Goal: Navigation & Orientation: Understand site structure

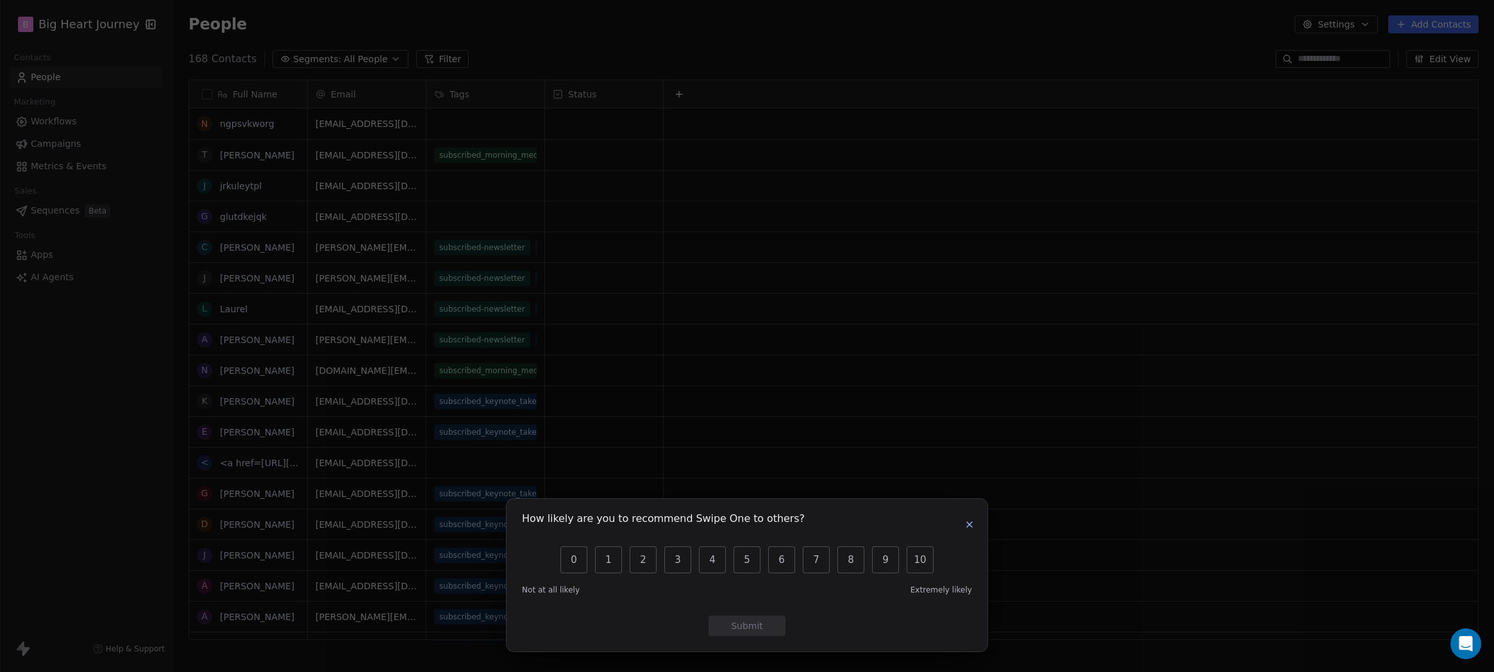
scroll to position [582, 1311]
click at [920, 566] on button "10" at bounding box center [920, 559] width 27 height 27
click at [966, 526] on icon "button" at bounding box center [969, 524] width 10 height 10
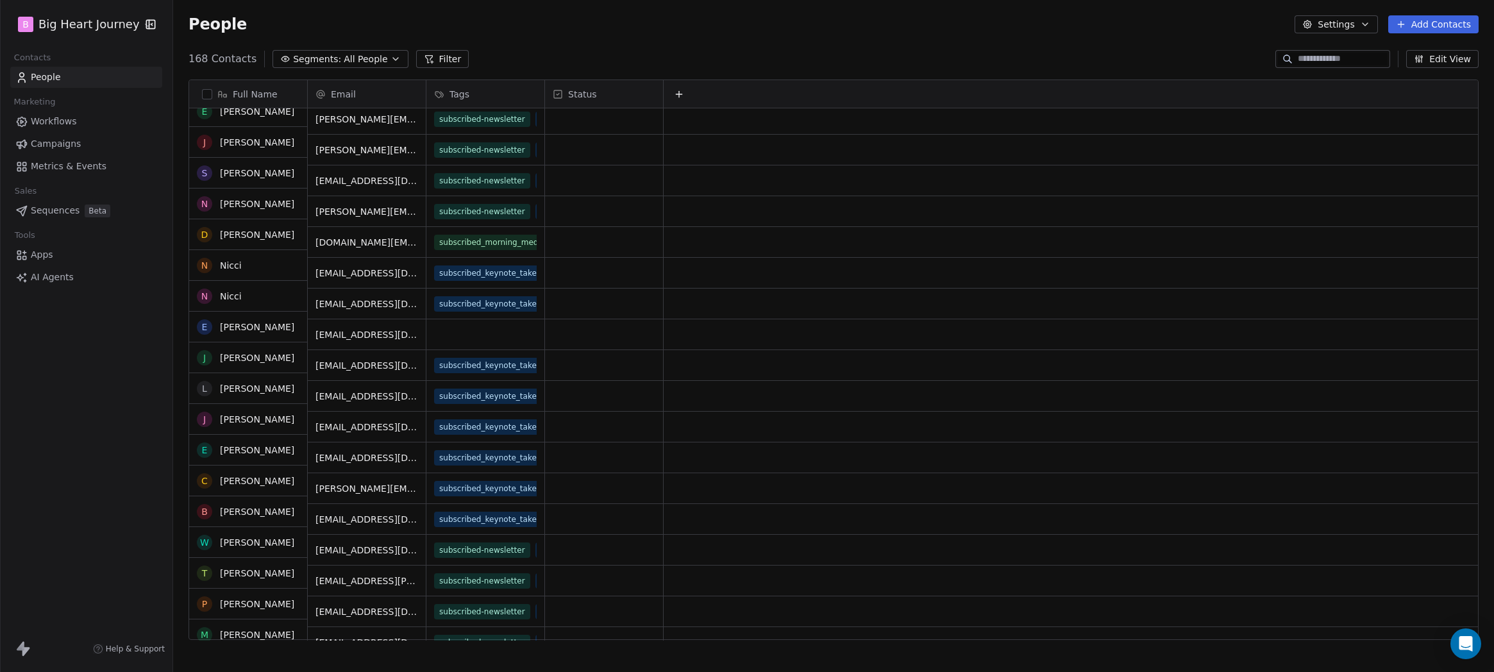
scroll to position [128, 0]
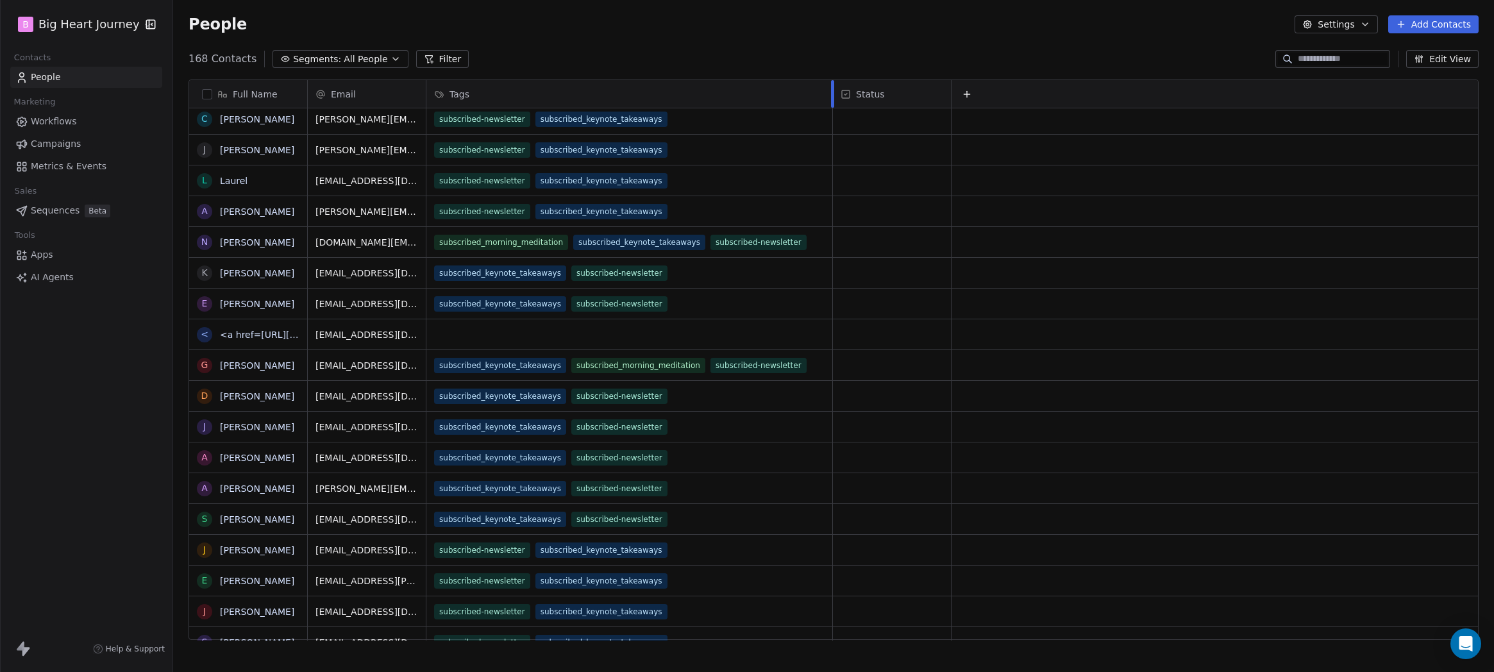
drag, startPoint x: 543, startPoint y: 90, endPoint x: 829, endPoint y: 99, distance: 286.2
click at [831, 99] on div at bounding box center [832, 94] width 3 height 28
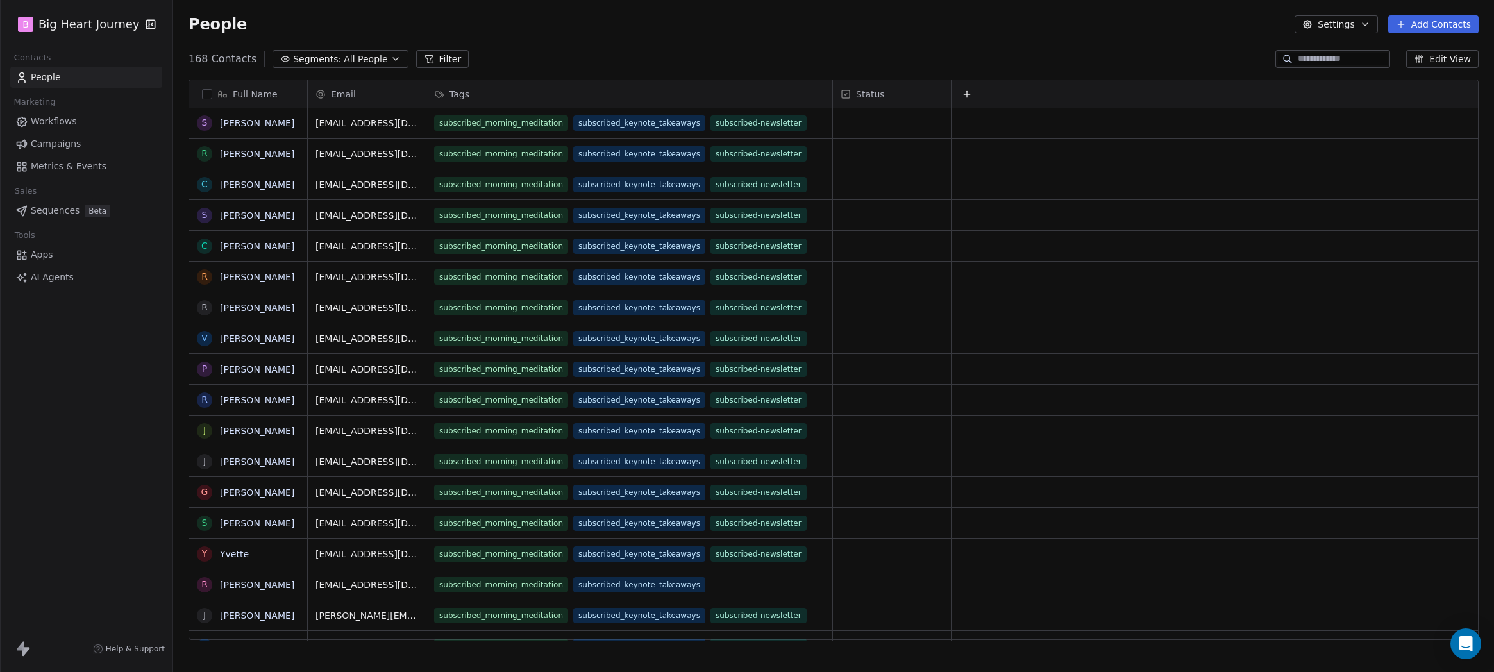
scroll to position [2456, 0]
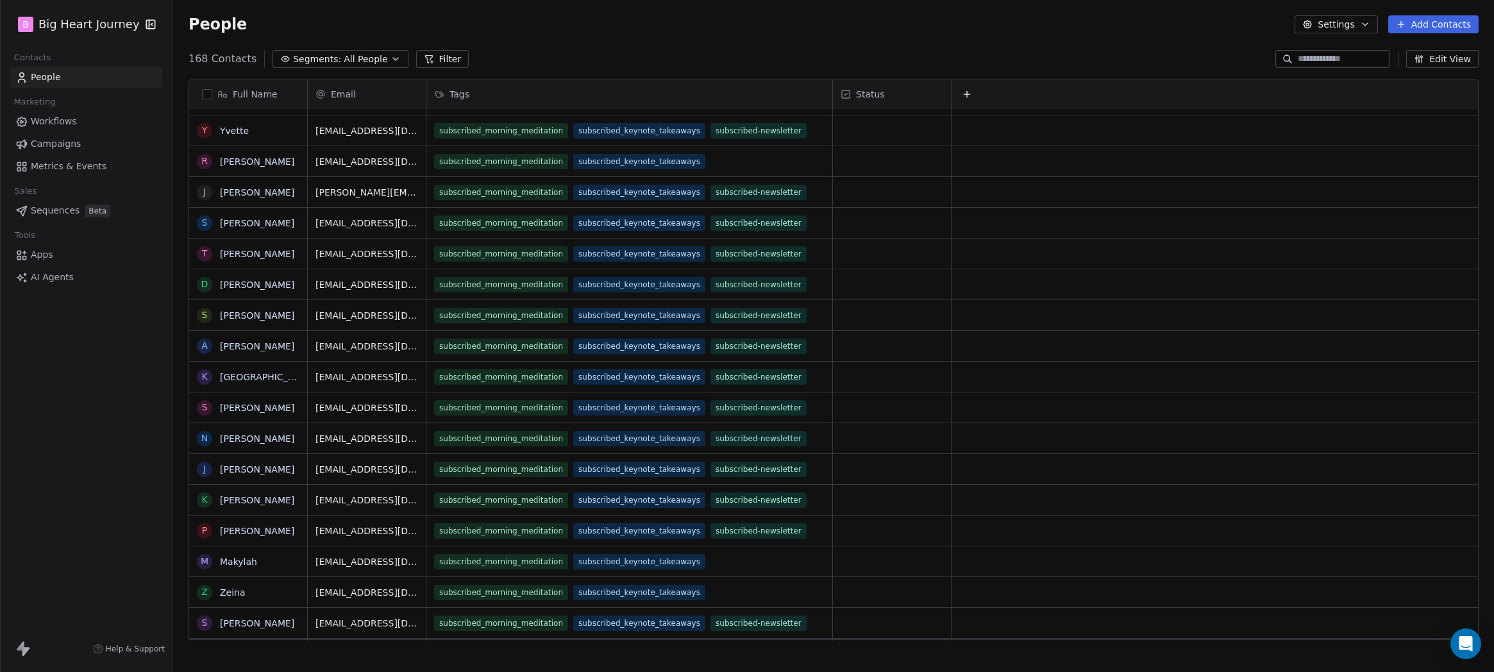
click at [83, 112] on link "Workflows" at bounding box center [86, 121] width 152 height 21
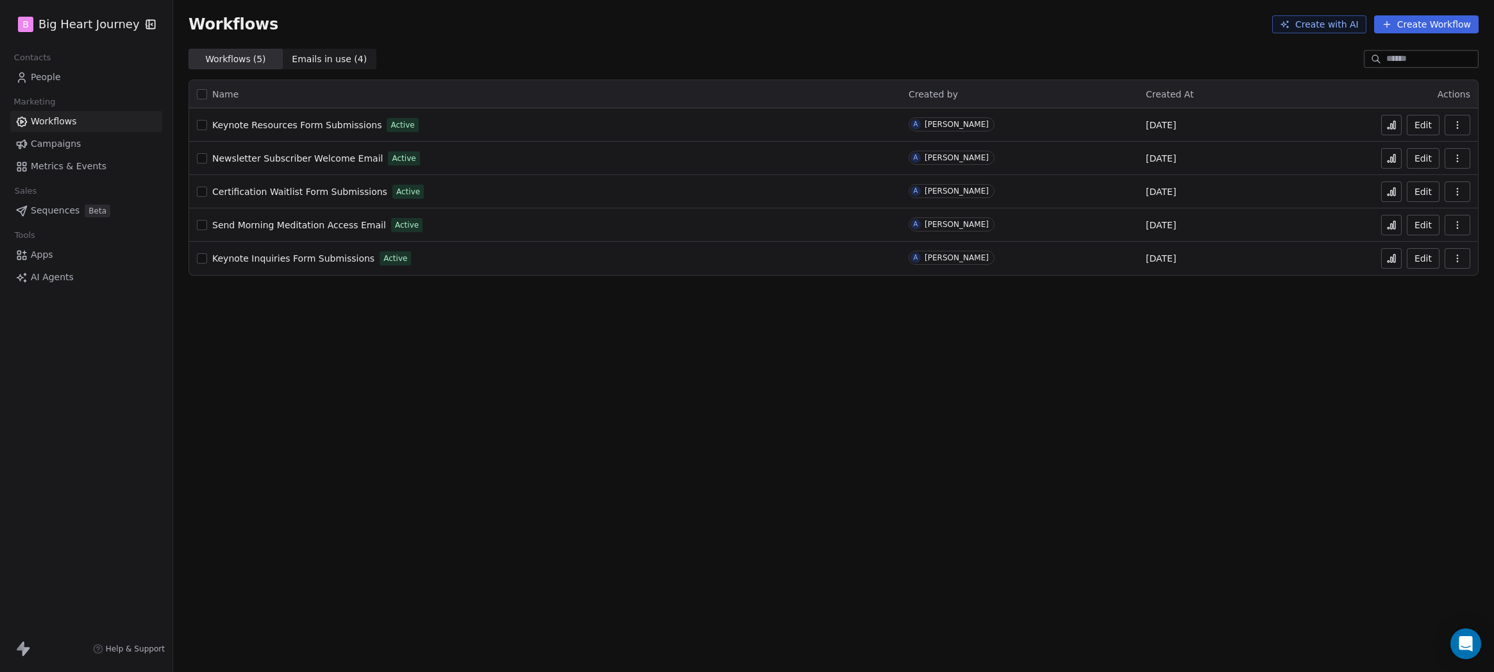
click at [310, 127] on span "Keynote Resources Form Submissions" at bounding box center [296, 125] width 169 height 10
click at [64, 143] on span "Campaigns" at bounding box center [56, 143] width 50 height 13
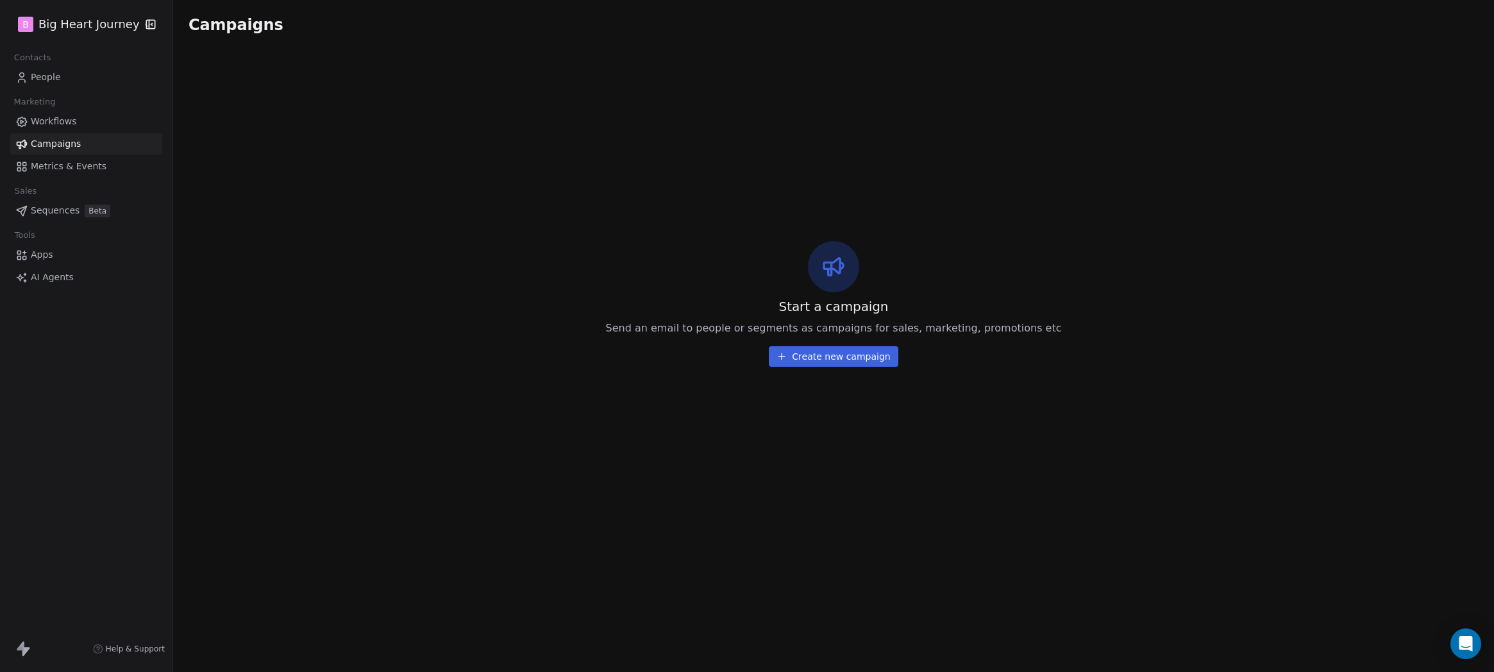
click at [55, 171] on span "Metrics & Events" at bounding box center [69, 166] width 76 height 13
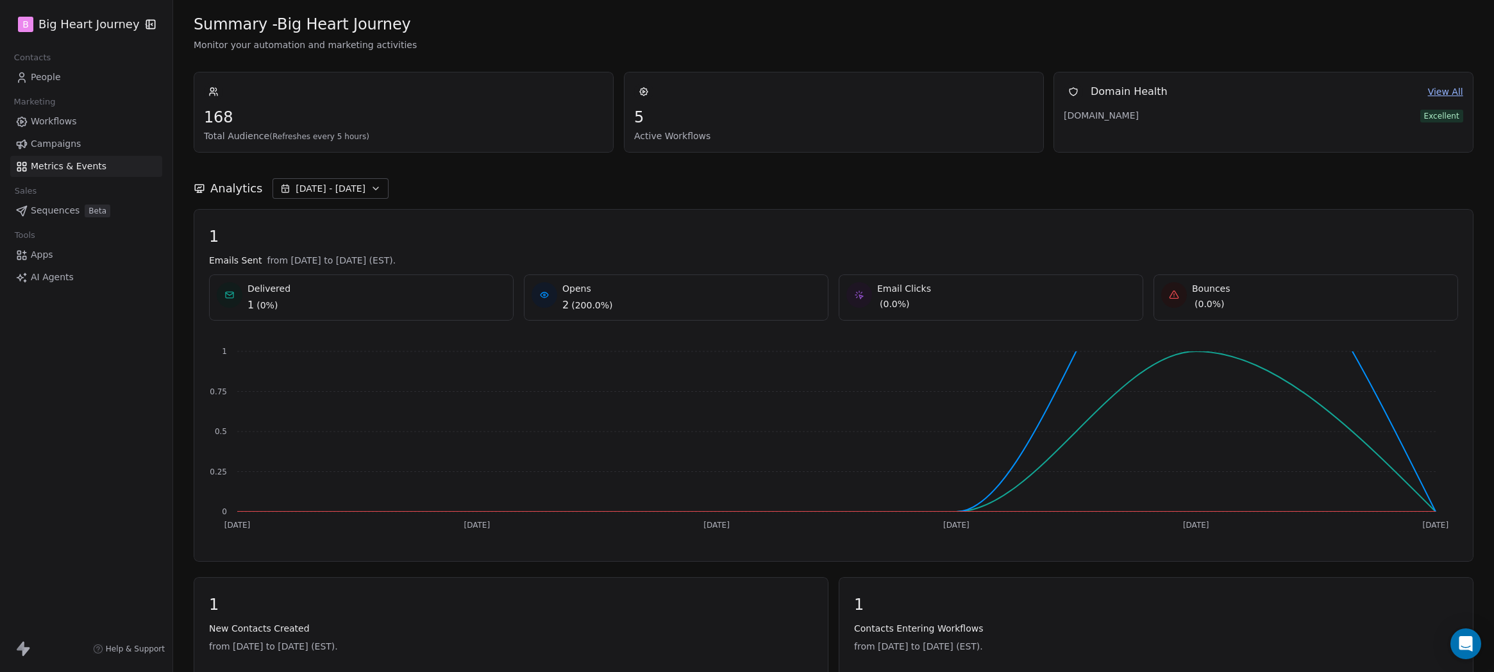
click at [51, 211] on span "Sequences" at bounding box center [55, 210] width 49 height 13
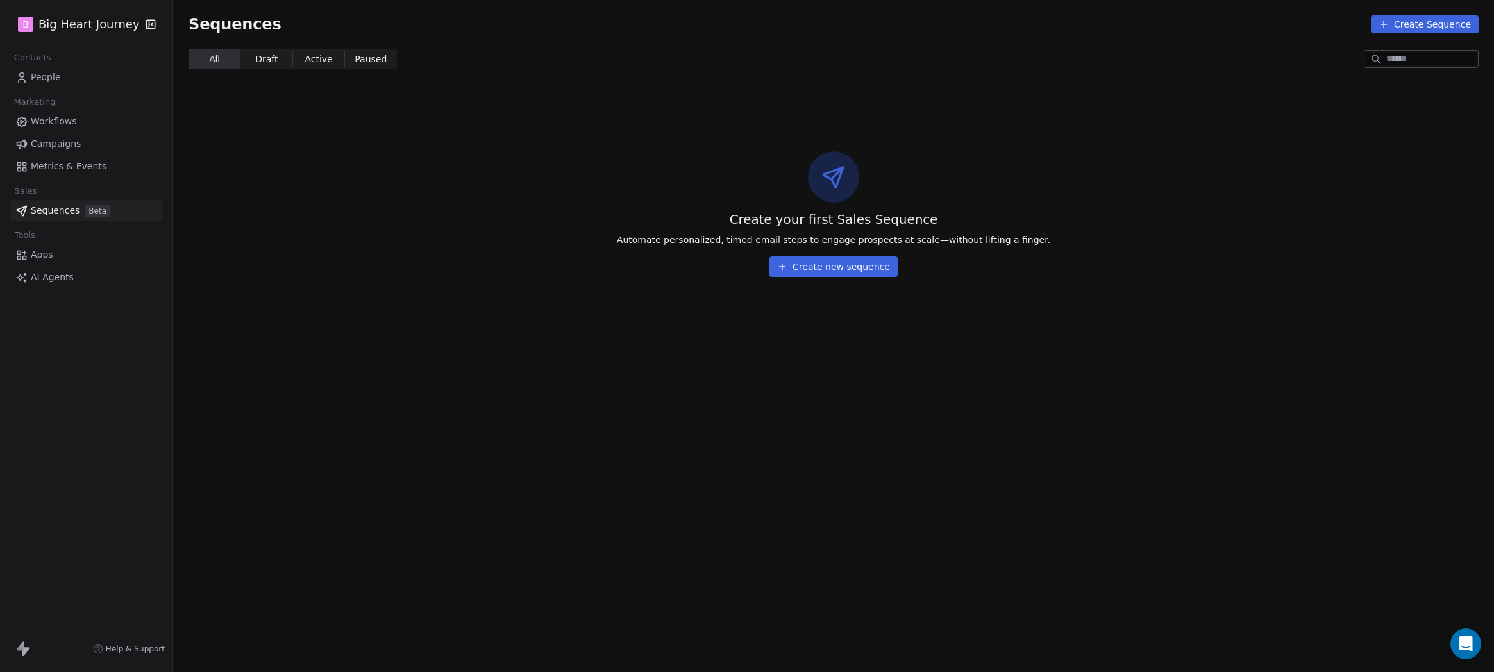
click at [52, 72] on span "People" at bounding box center [46, 77] width 30 height 13
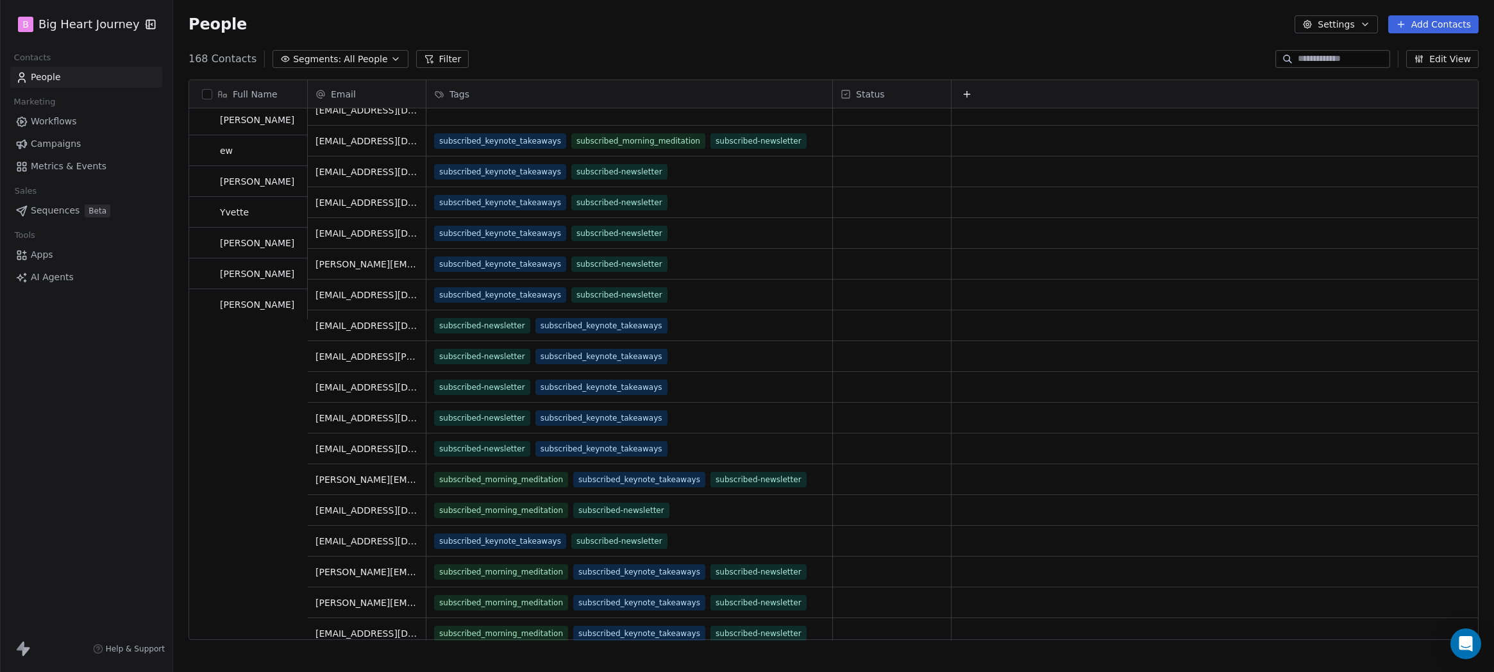
scroll to position [353, 0]
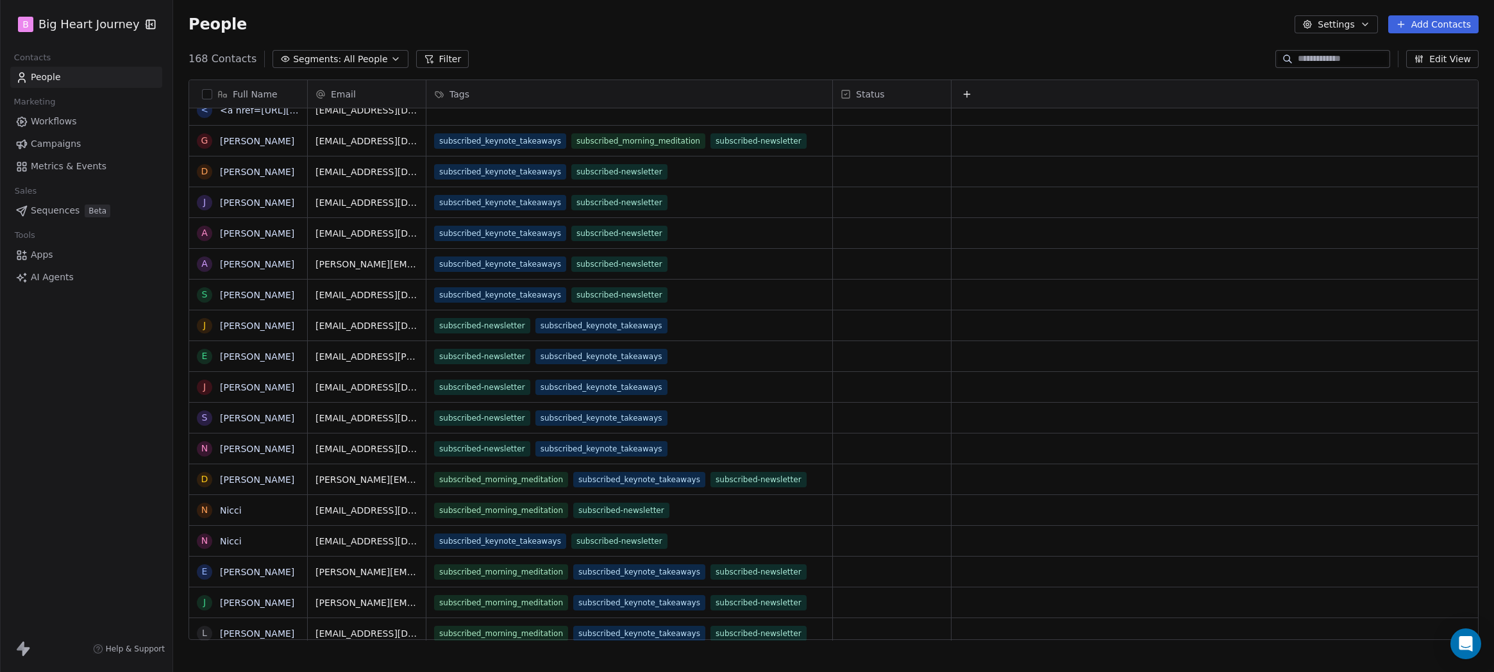
click at [62, 123] on span "Workflows" at bounding box center [54, 121] width 46 height 13
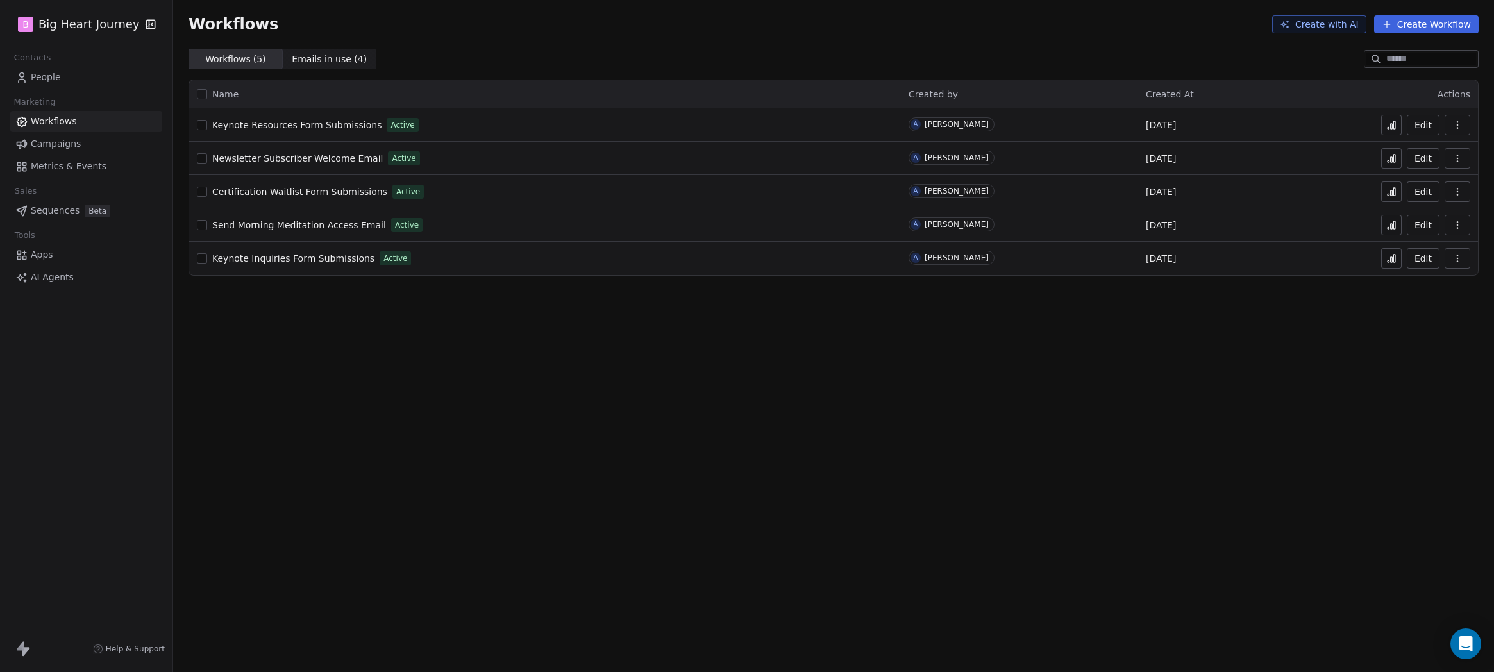
click at [1435, 26] on button "Create Workflow" at bounding box center [1426, 24] width 105 height 18
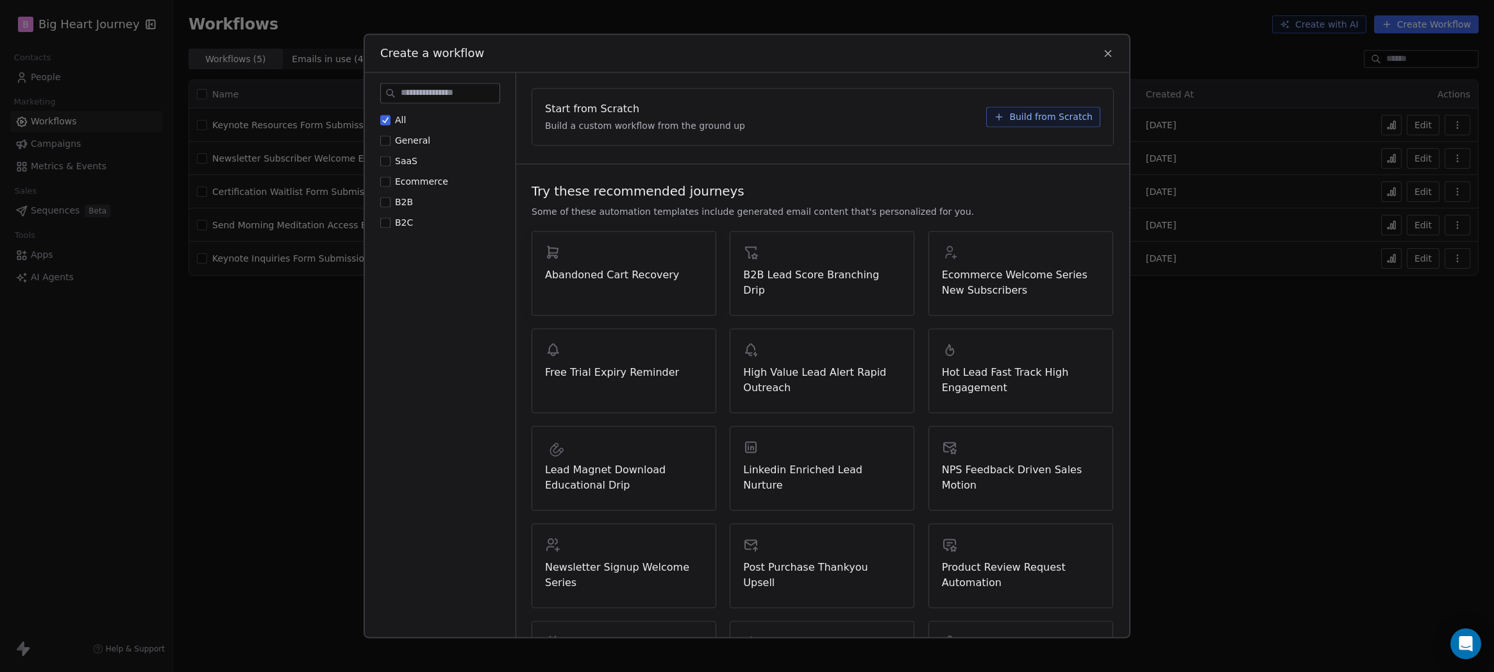
click at [616, 269] on span "Abandoned Cart Recovery" at bounding box center [624, 274] width 158 height 15
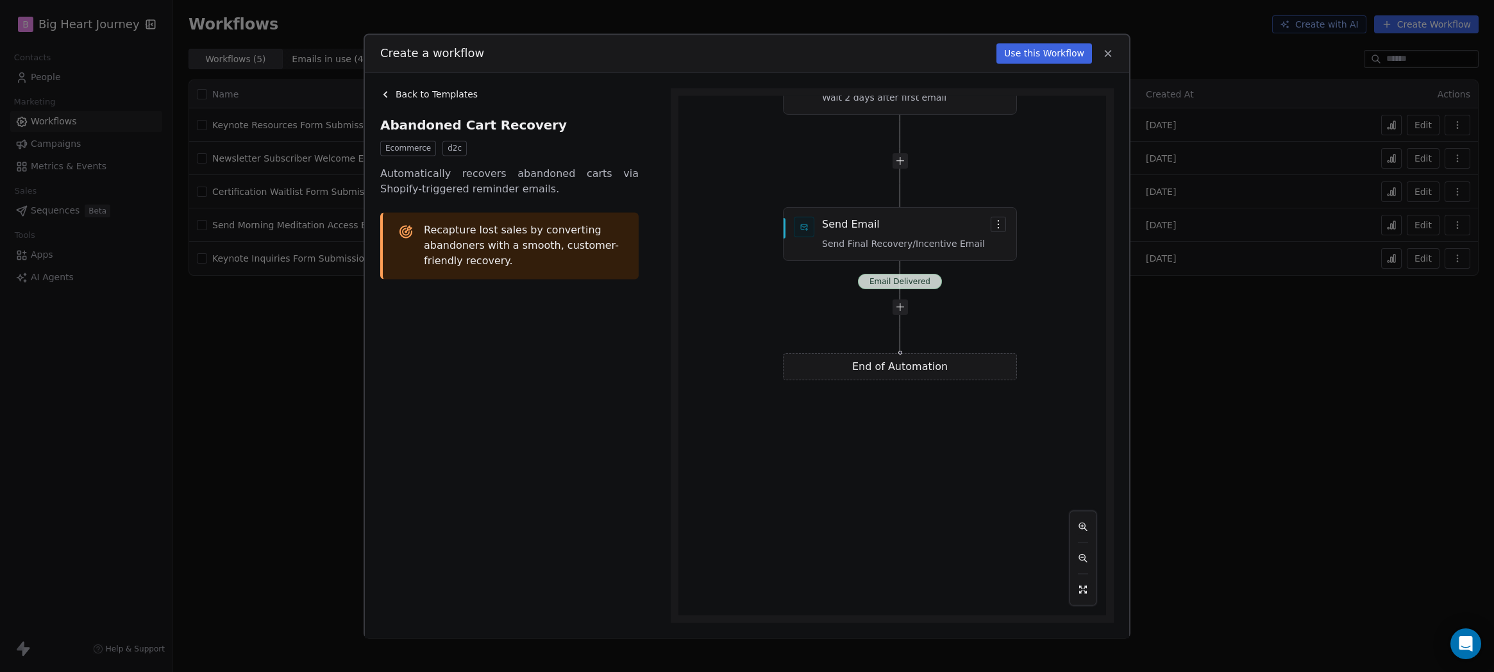
click at [1100, 52] on div "Use this Workflow" at bounding box center [1054, 53] width 117 height 21
click at [1108, 55] on icon at bounding box center [1108, 53] width 12 height 12
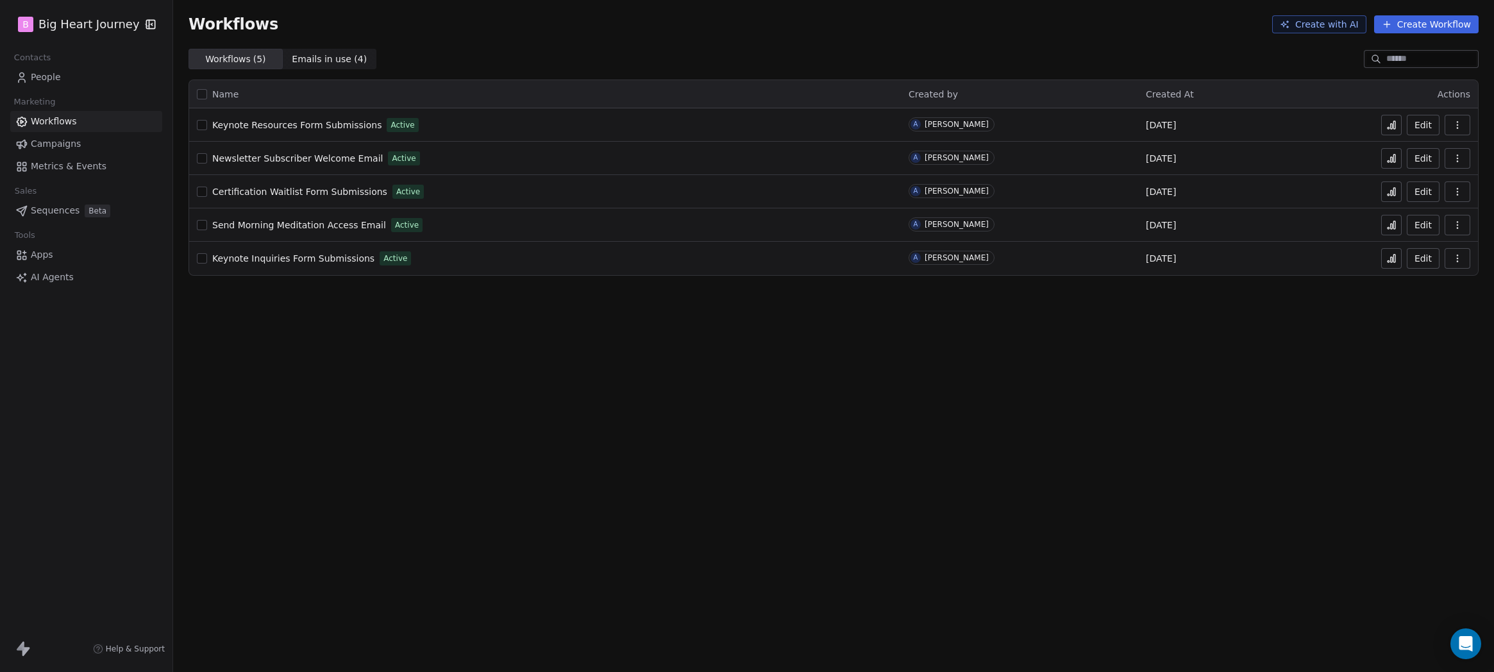
click at [319, 164] on link "Newsletter Subscriber Welcome Email" at bounding box center [297, 158] width 171 height 13
click at [54, 85] on link "People" at bounding box center [86, 77] width 152 height 21
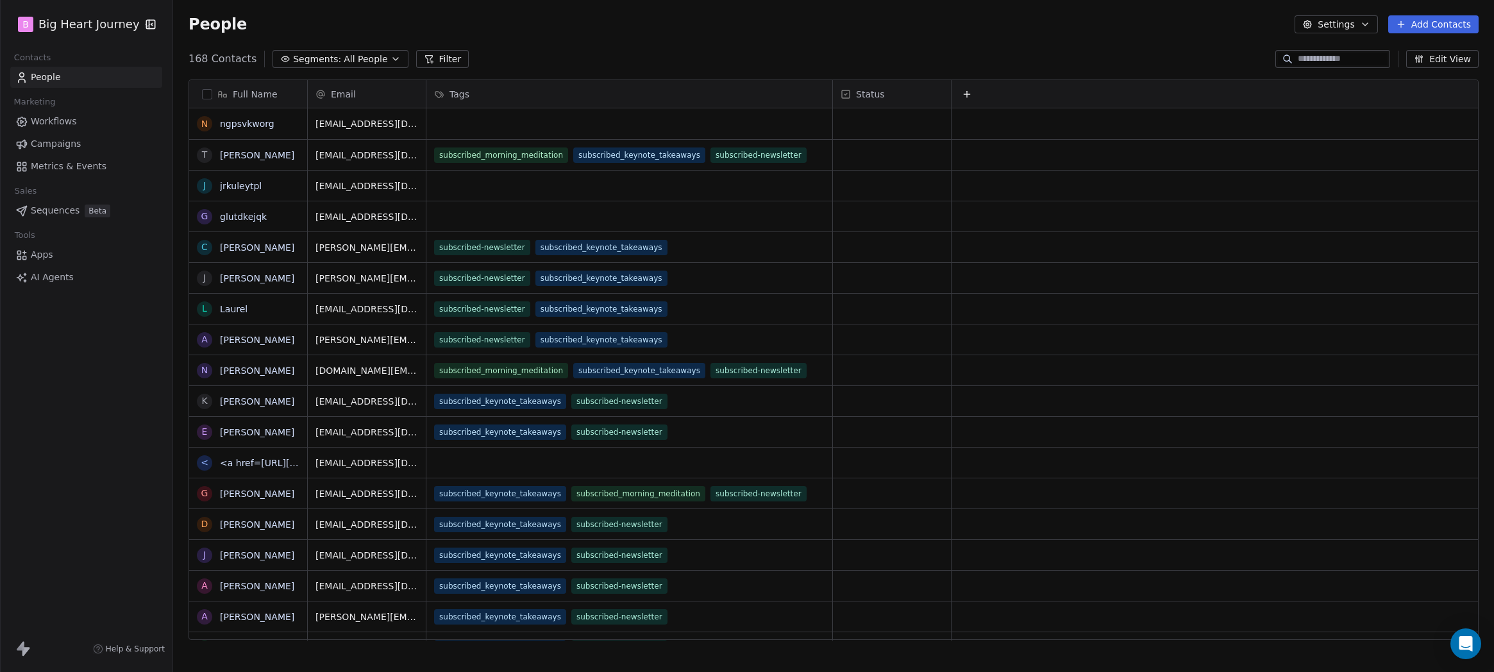
scroll to position [582, 1311]
click at [94, 124] on link "Workflows" at bounding box center [86, 121] width 152 height 21
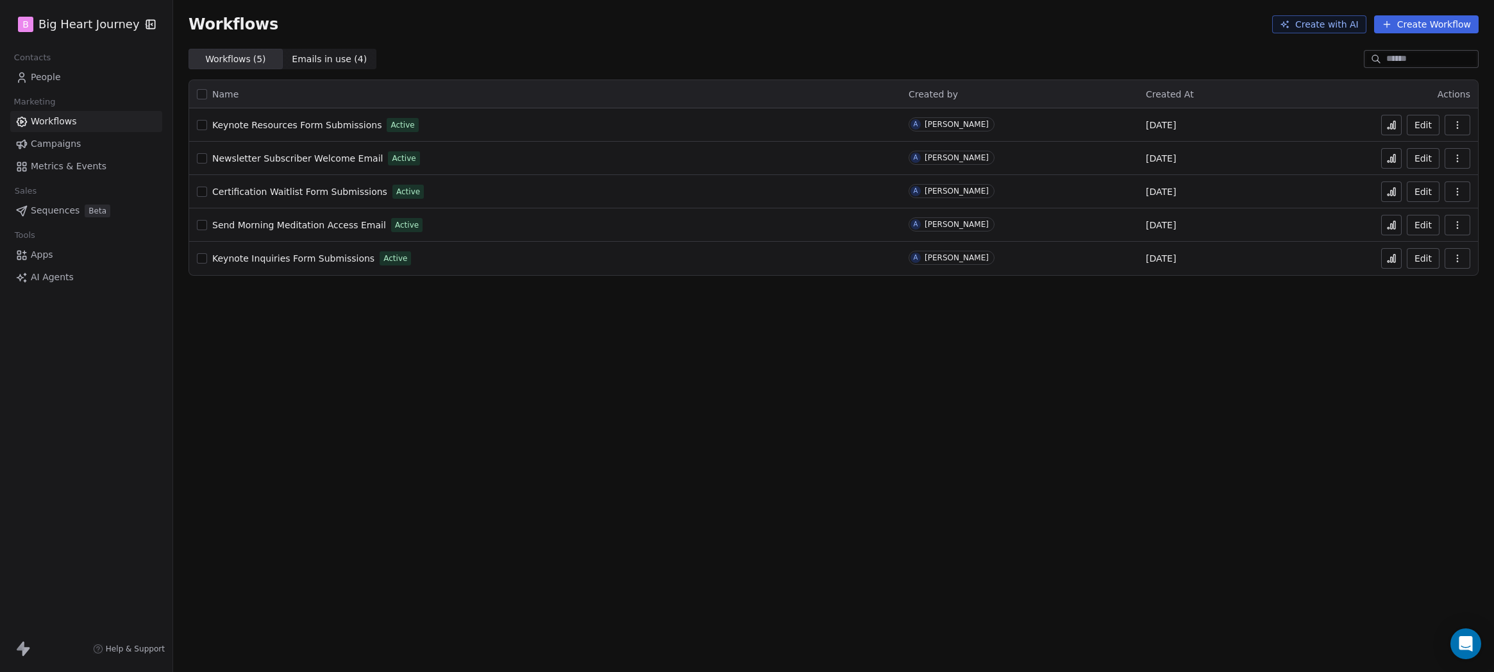
click at [53, 157] on link "Metrics & Events" at bounding box center [86, 166] width 152 height 21
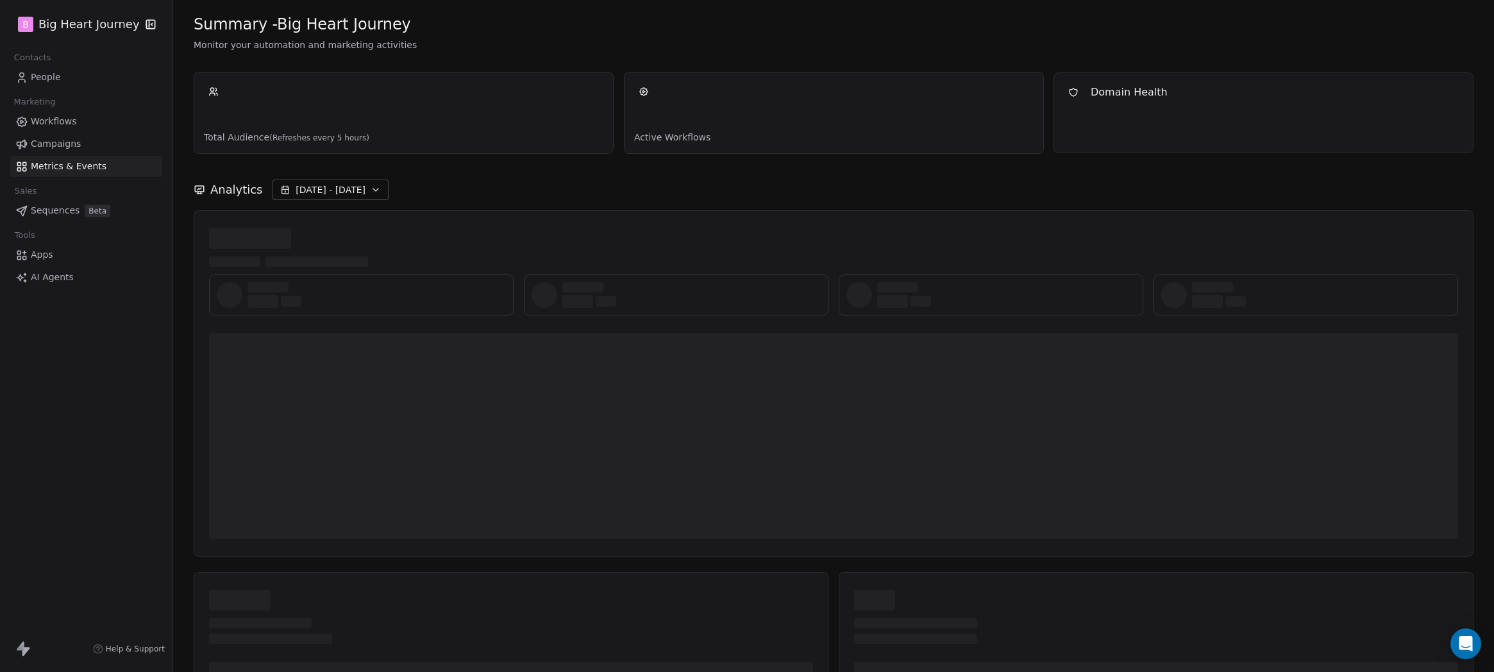
click at [53, 144] on span "Campaigns" at bounding box center [56, 143] width 50 height 13
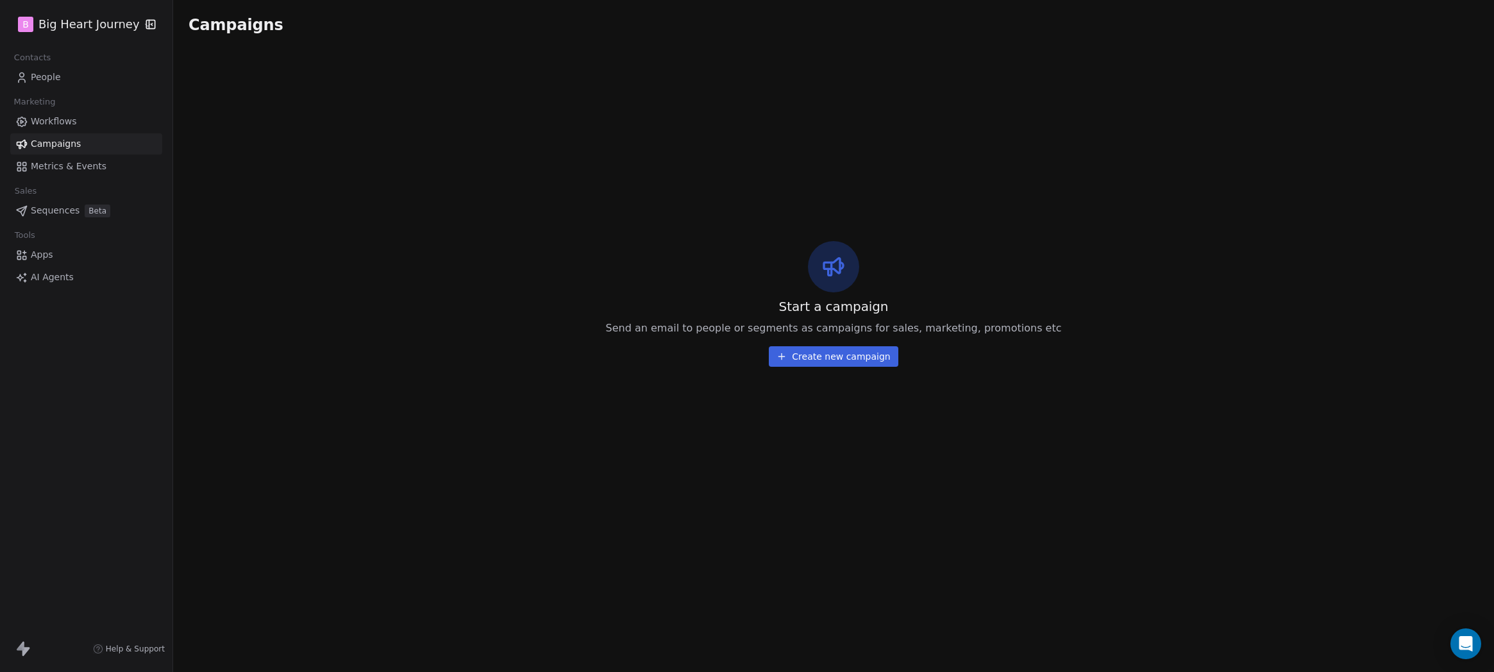
click at [46, 172] on span "Metrics & Events" at bounding box center [69, 166] width 76 height 13
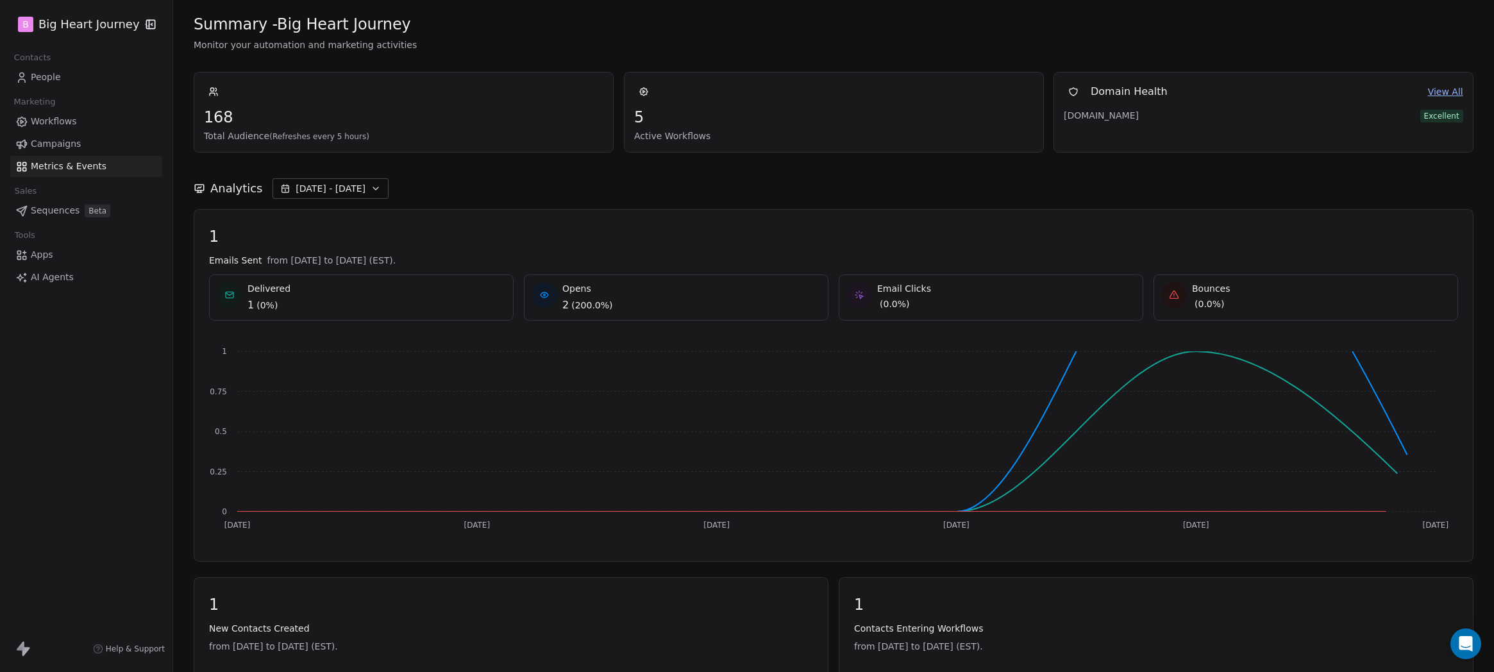
click at [38, 212] on span "Sequences" at bounding box center [55, 210] width 49 height 13
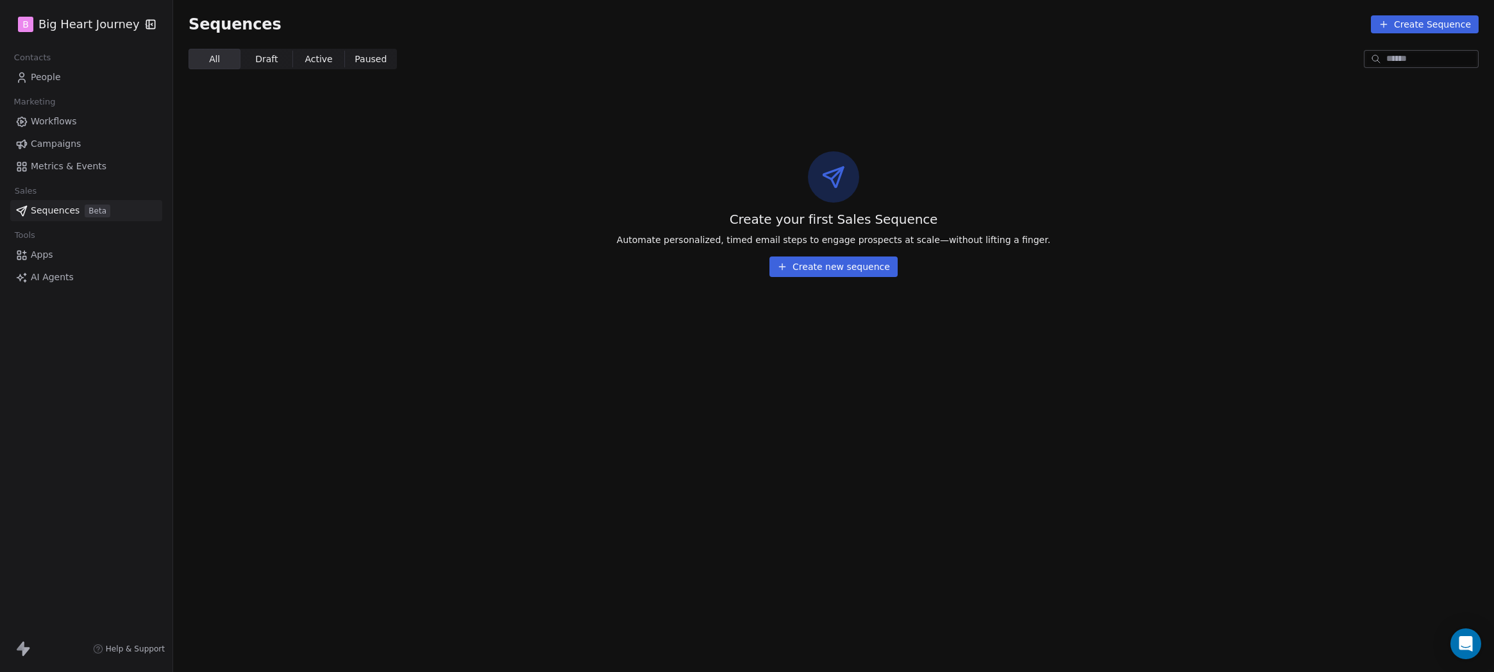
click at [44, 258] on span "Apps" at bounding box center [42, 254] width 22 height 13
